Goal: Transaction & Acquisition: Purchase product/service

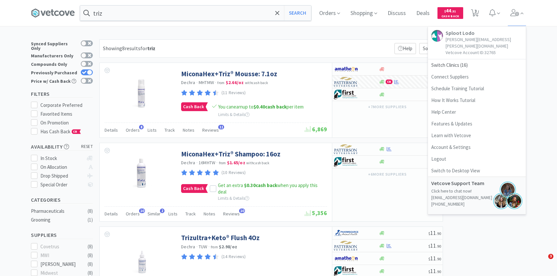
select select "3"
select select "2"
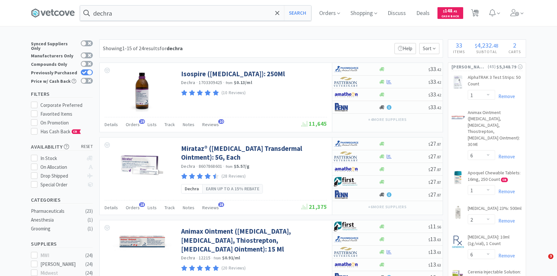
select select "1"
select select "6"
select select "1"
select select "2"
select select "6"
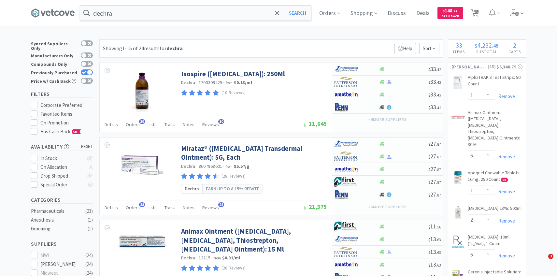
select select "2"
select select "1"
select select "10"
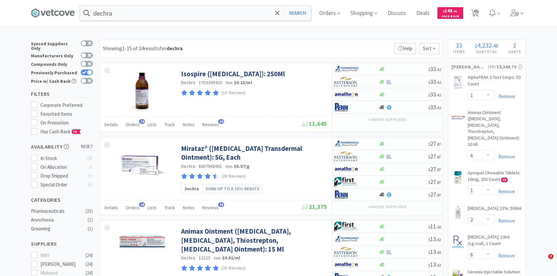
select select "10"
select select "2"
select select "5"
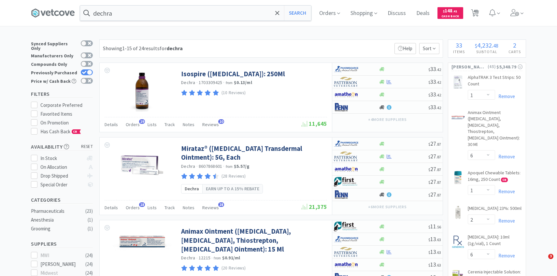
select select "1"
select select "2"
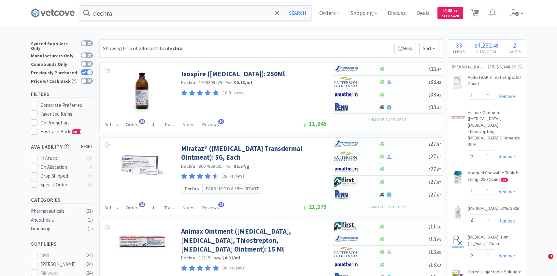
select select "1"
select select "4"
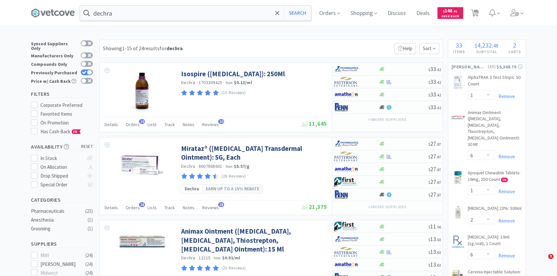
select select "1"
select select "4"
select select "2"
select select "1"
select select "4"
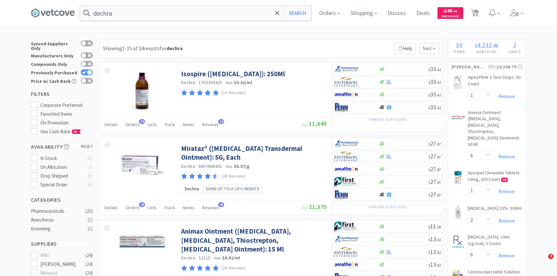
select select "5"
select select "2"
select select "3"
select select "100"
select select "1"
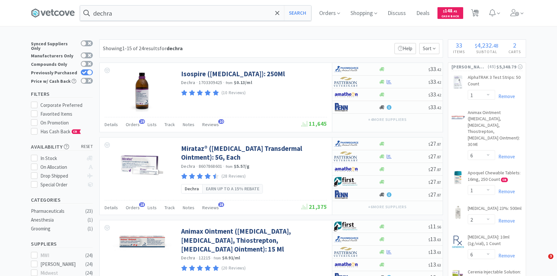
select select "1"
select select "2"
select select "1"
select select "100"
select select "2"
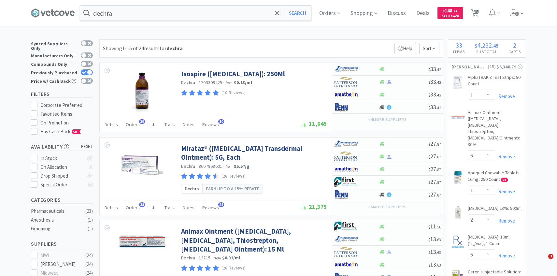
select select "3"
select select "1"
select select "2"
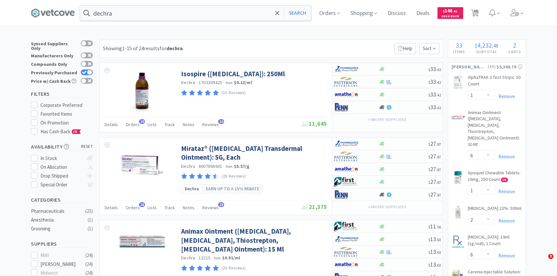
select select "10"
select select "1"
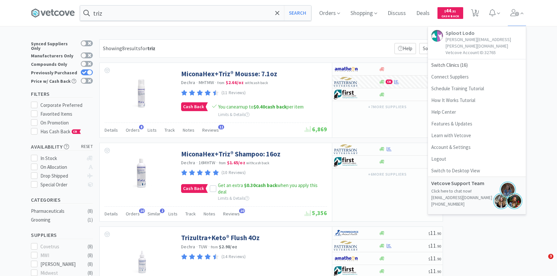
select select "3"
select select "2"
